Goal: Task Accomplishment & Management: Manage account settings

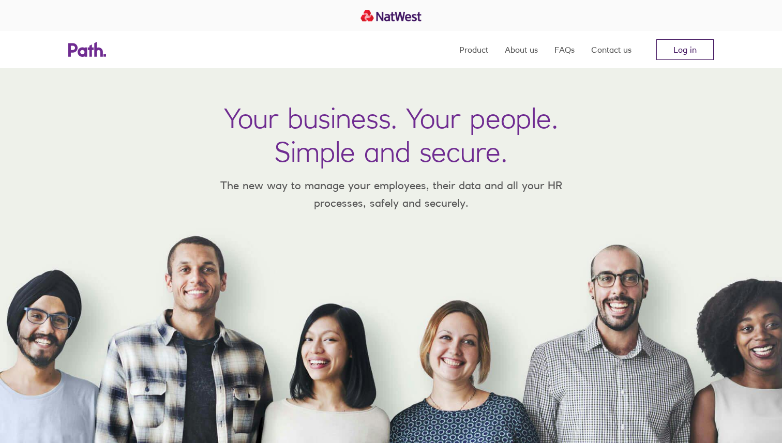
click at [693, 46] on link "Log in" at bounding box center [684, 49] width 57 height 21
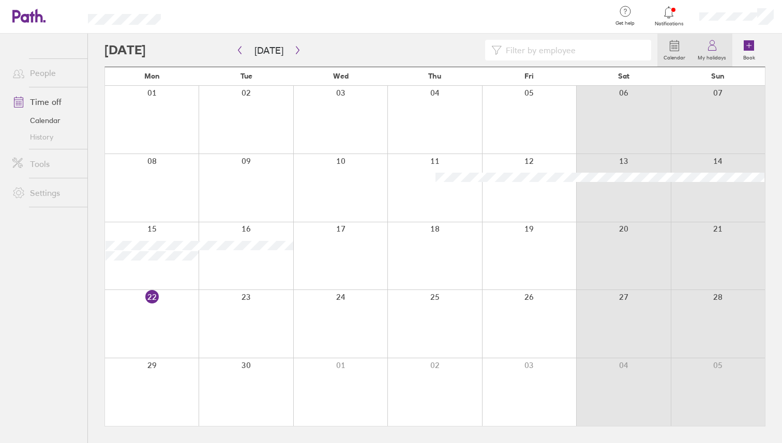
click at [719, 42] on link "My holidays" at bounding box center [711, 50] width 41 height 33
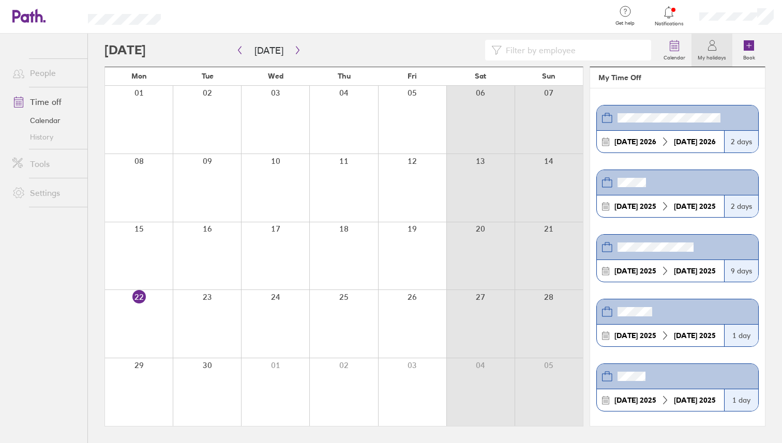
click at [57, 116] on link "Calendar" at bounding box center [45, 120] width 83 height 17
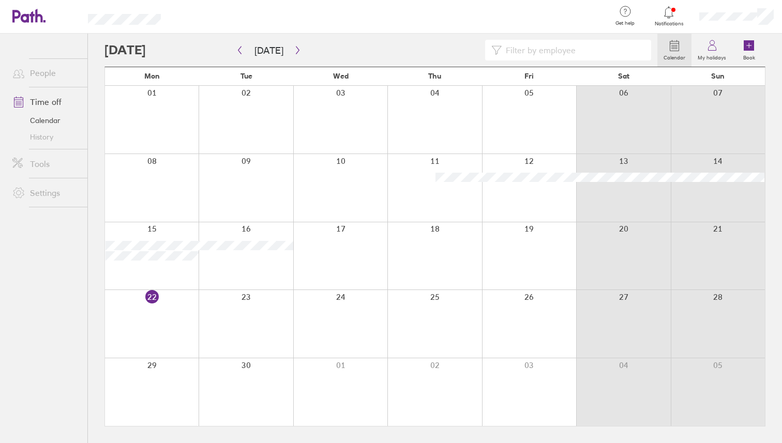
click at [44, 137] on link "History" at bounding box center [45, 137] width 83 height 17
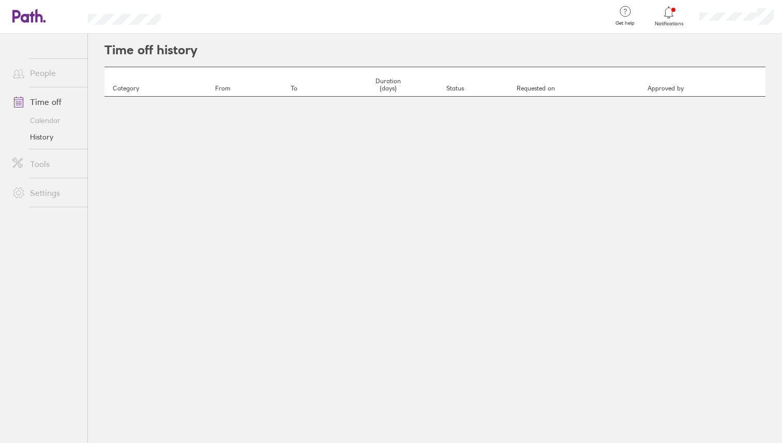
click at [51, 103] on link "Time off" at bounding box center [45, 102] width 83 height 21
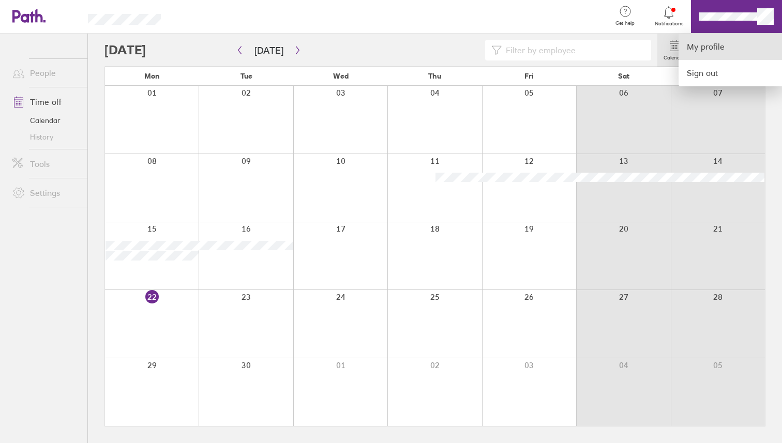
click at [710, 42] on link "My profile" at bounding box center [729, 47] width 103 height 26
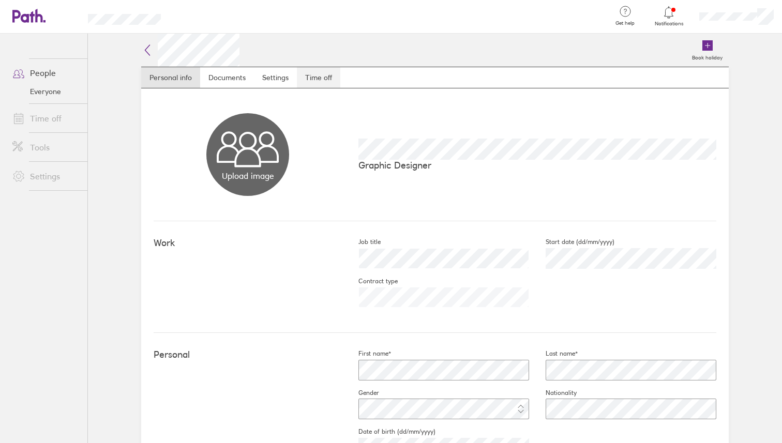
click at [316, 80] on link "Time off" at bounding box center [318, 77] width 43 height 21
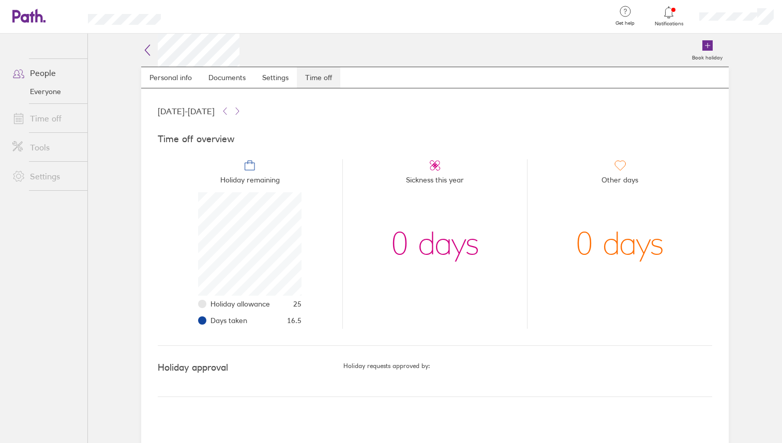
scroll to position [103, 103]
click at [297, 67] on link "Time off" at bounding box center [318, 77] width 43 height 21
click at [40, 127] on link "Time off" at bounding box center [45, 118] width 83 height 21
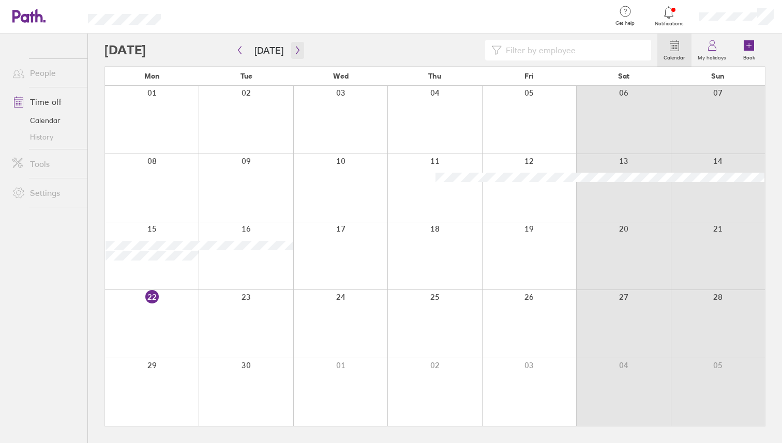
click at [291, 56] on button "button" at bounding box center [297, 50] width 13 height 17
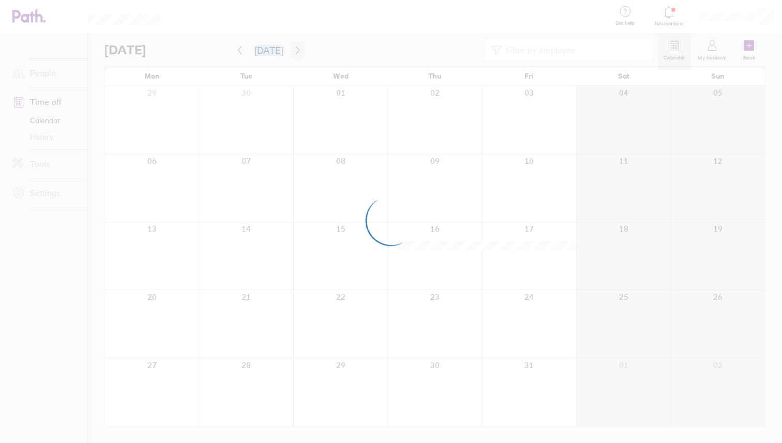
click at [289, 56] on div at bounding box center [391, 221] width 782 height 443
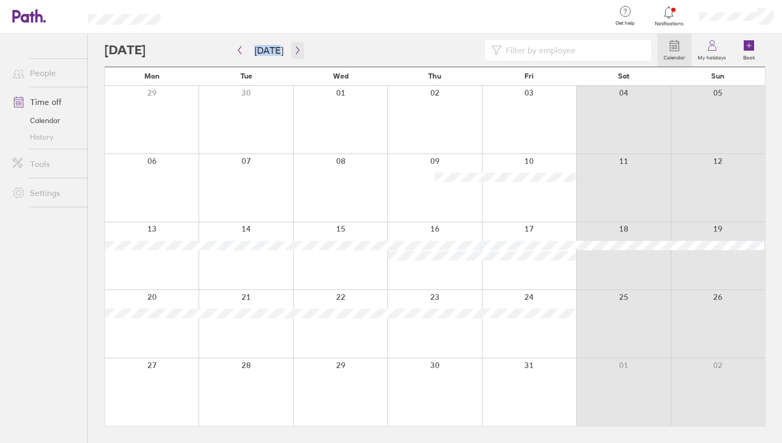
click at [294, 52] on icon "button" at bounding box center [298, 50] width 8 height 8
click at [295, 53] on icon "button" at bounding box center [298, 50] width 8 height 8
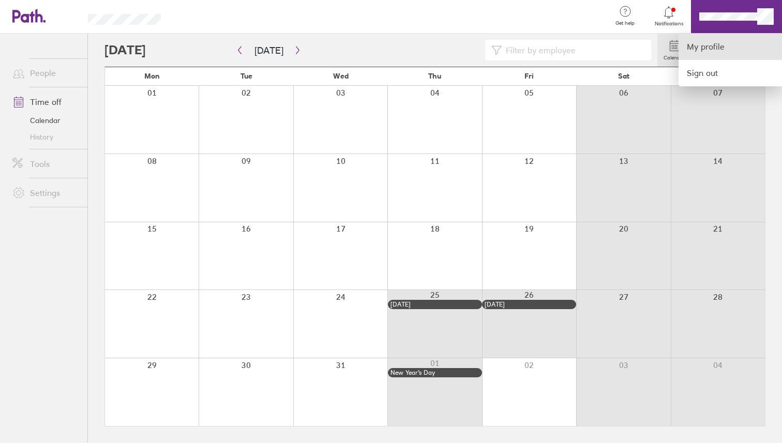
click at [707, 54] on link "My profile" at bounding box center [729, 47] width 103 height 26
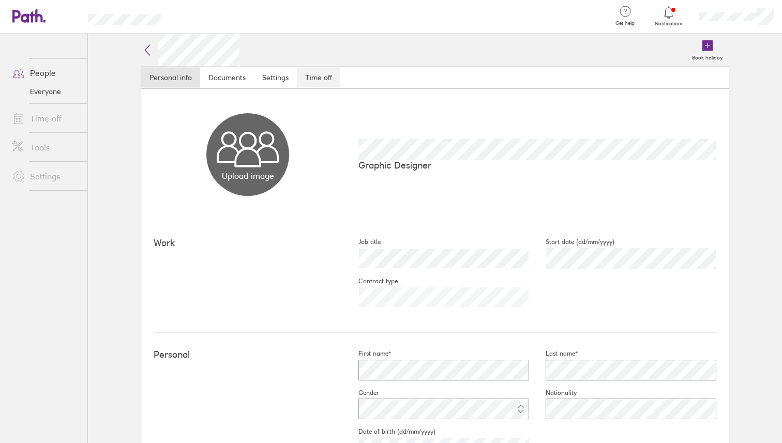
click at [321, 75] on link "Time off" at bounding box center [318, 77] width 43 height 21
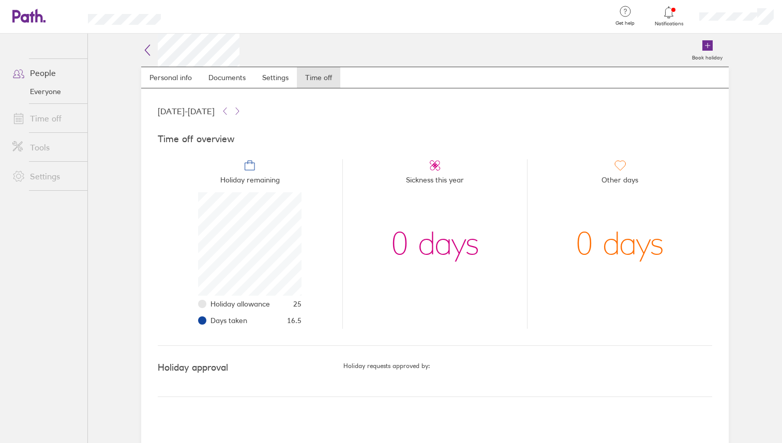
scroll to position [103, 103]
